Goal: Navigation & Orientation: Find specific page/section

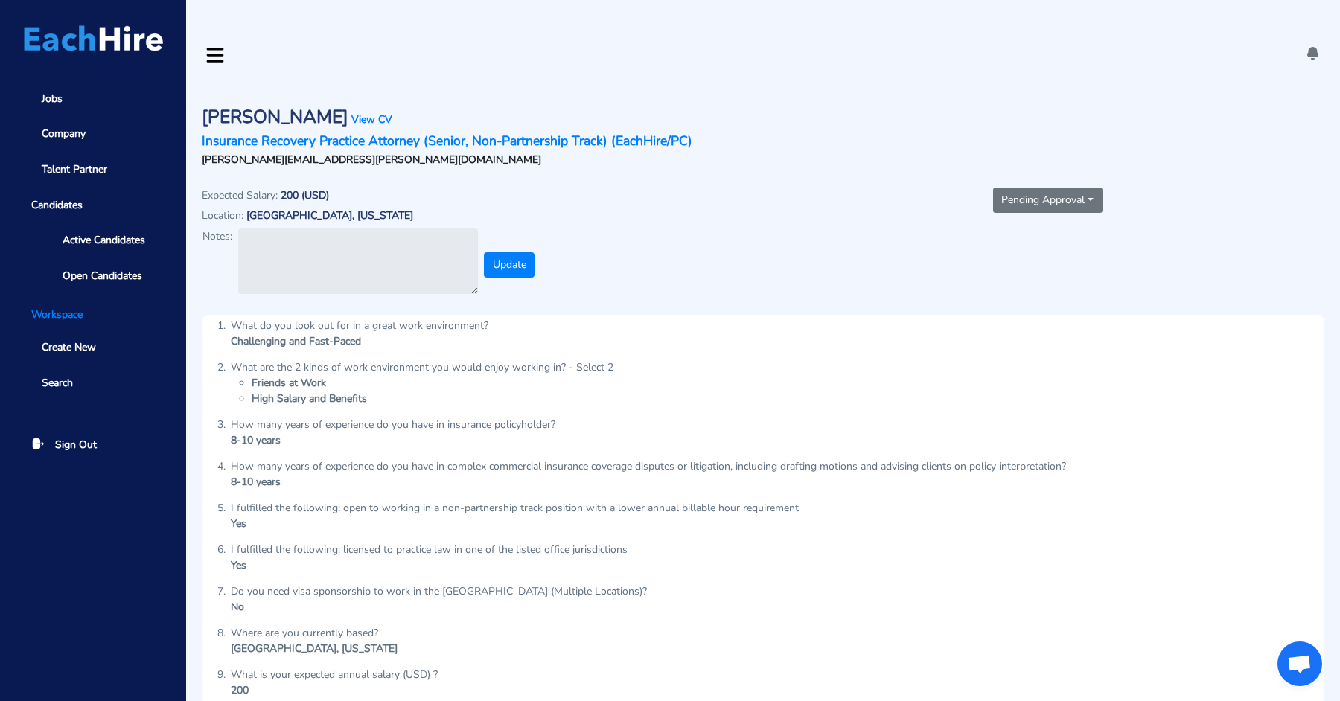
click at [118, 237] on span "Active Candidates" at bounding box center [104, 240] width 83 height 16
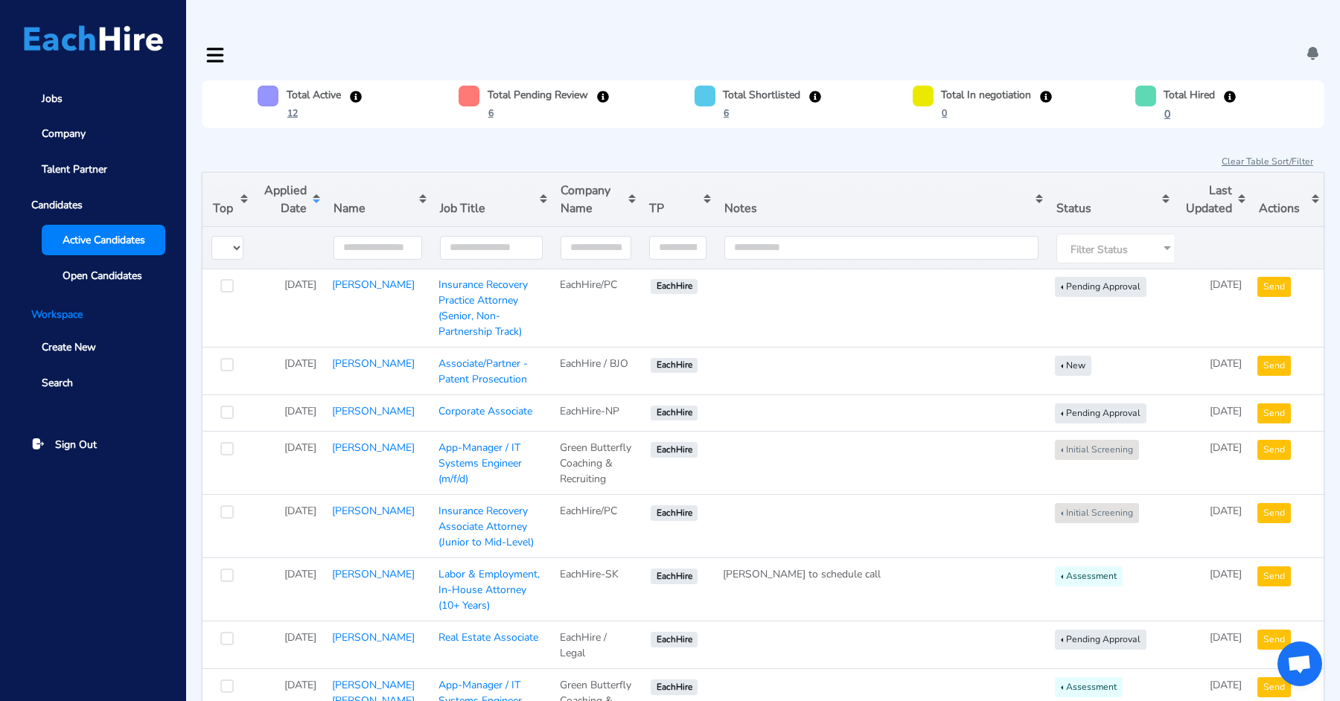
click at [293, 173] on button "Sort table by Applied Date in descending order" at bounding box center [288, 200] width 72 height 54
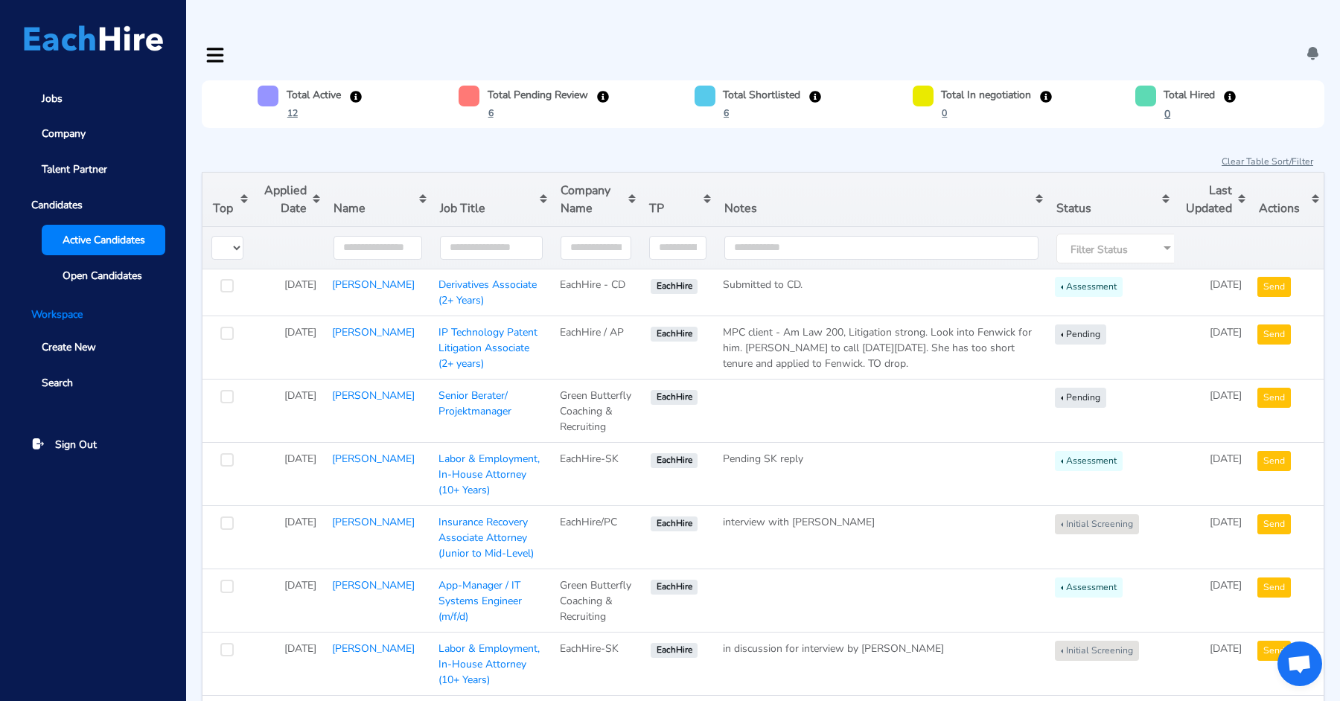
click at [293, 173] on button "Sort table by Applied Date in descending order" at bounding box center [288, 200] width 72 height 54
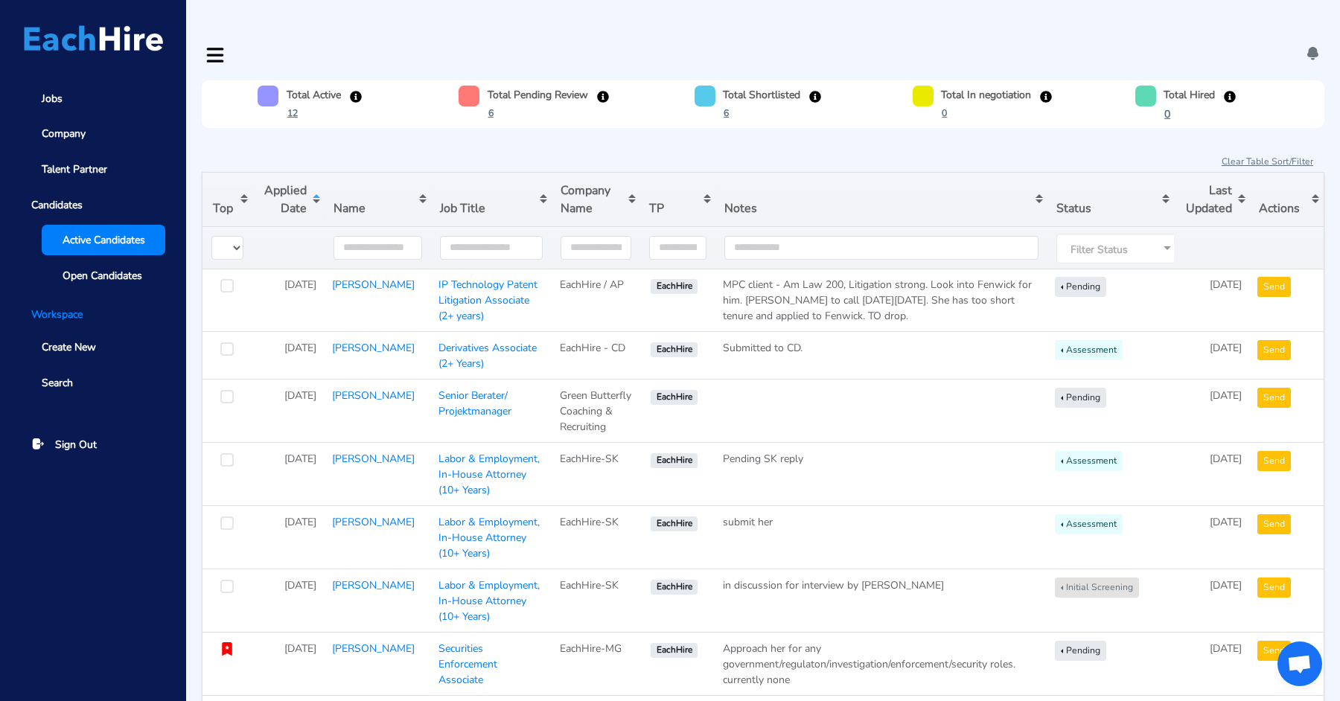
click at [293, 173] on button "Sort table by Applied Date in ascending order" at bounding box center [288, 200] width 72 height 54
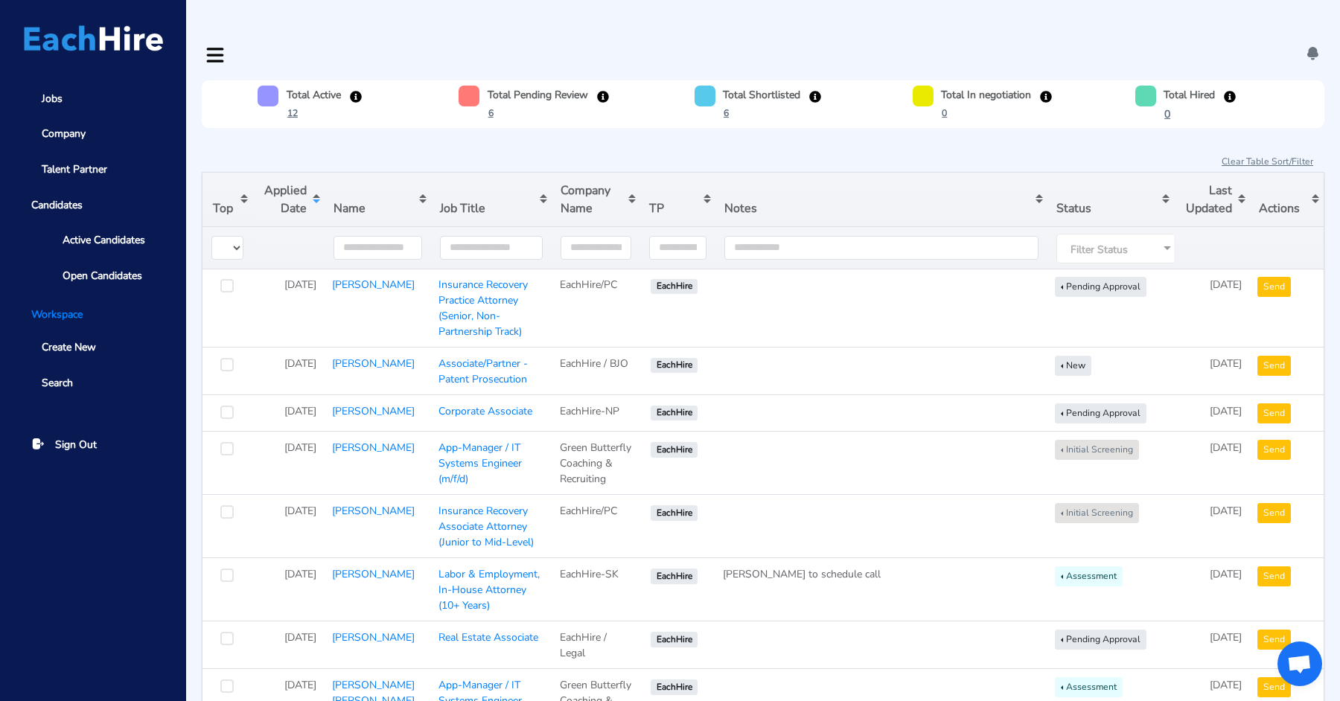
click at [302, 173] on button "Sort table by Applied Date in descending order" at bounding box center [288, 200] width 72 height 54
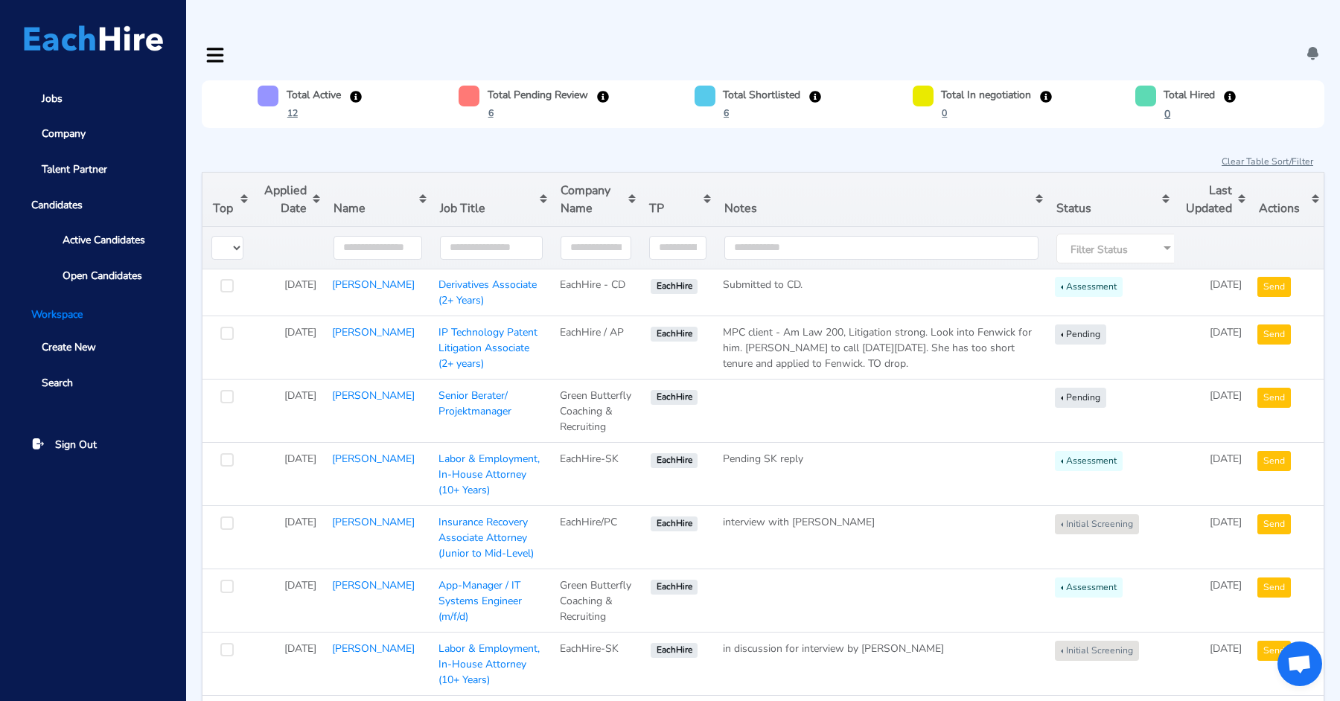
click at [302, 173] on button "Sort table by Applied Date in descending order" at bounding box center [288, 200] width 72 height 54
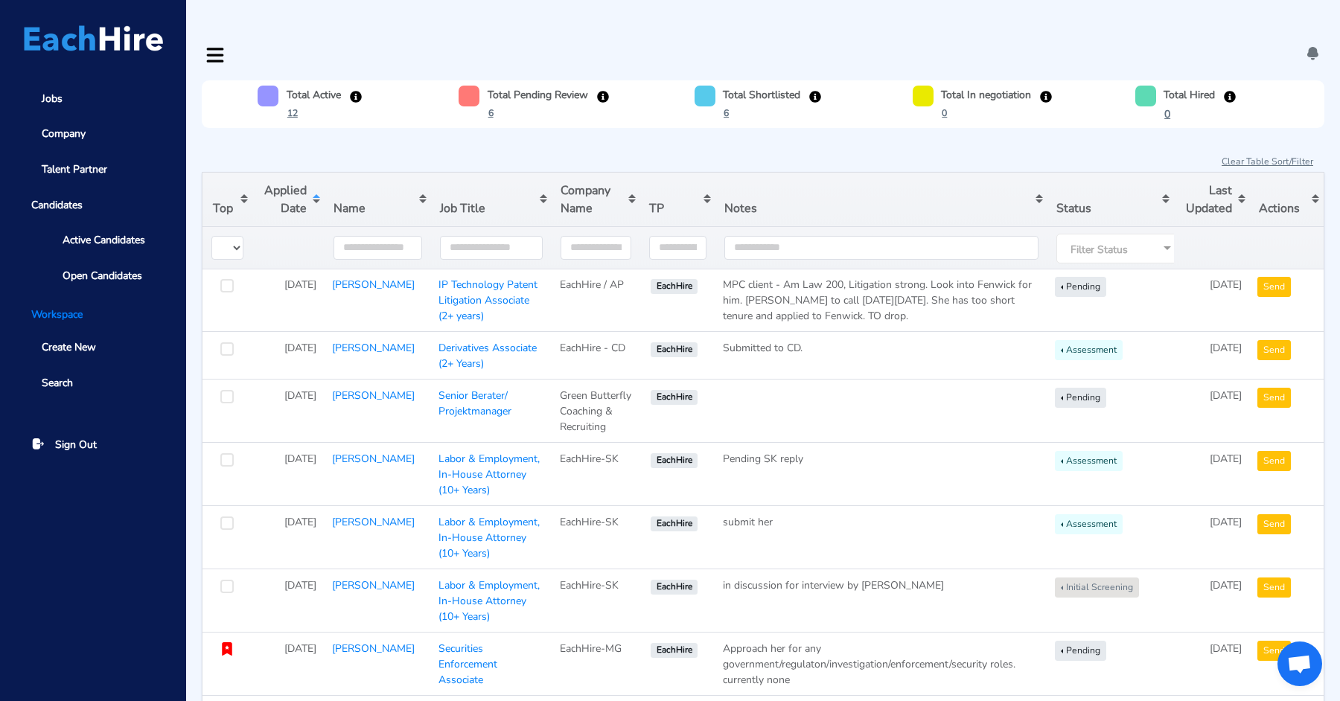
click at [302, 173] on button "Sort table by Applied Date in ascending order" at bounding box center [288, 200] width 72 height 54
